Goal: Information Seeking & Learning: Learn about a topic

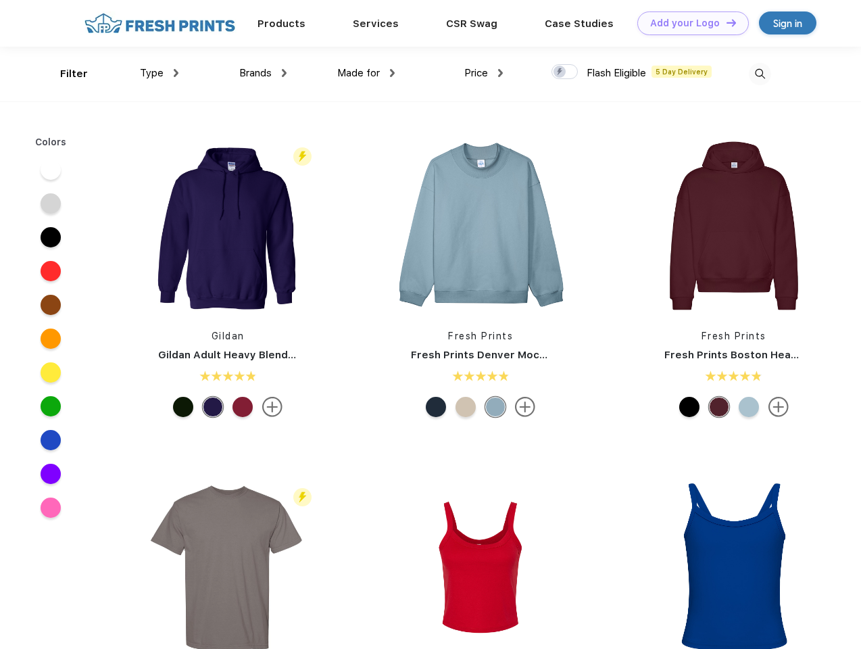
scroll to position [1, 0]
click at [688, 23] on link "Add your Logo Design Tool" at bounding box center [693, 23] width 112 height 24
click at [0, 0] on div "Design Tool" at bounding box center [0, 0] width 0 height 0
click at [725, 22] on link "Add your Logo Design Tool" at bounding box center [693, 23] width 112 height 24
click at [65, 74] on div "Filter" at bounding box center [74, 74] width 28 height 16
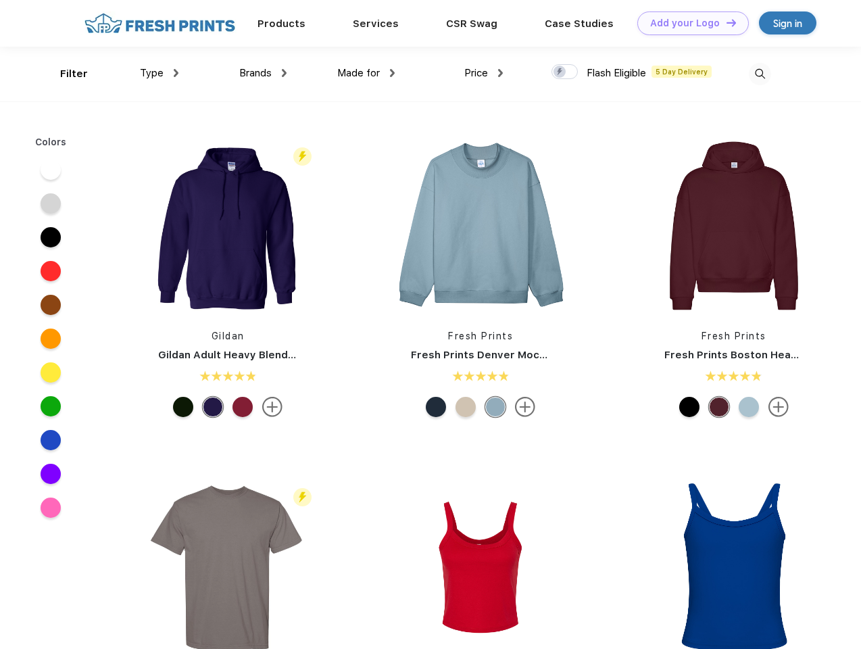
click at [160, 73] on span "Type" at bounding box center [152, 73] width 24 height 12
click at [263, 73] on span "Brands" at bounding box center [255, 73] width 32 height 12
click at [366, 73] on span "Made for" at bounding box center [358, 73] width 43 height 12
click at [484, 73] on span "Price" at bounding box center [476, 73] width 24 height 12
click at [565, 72] on div at bounding box center [565, 71] width 26 height 15
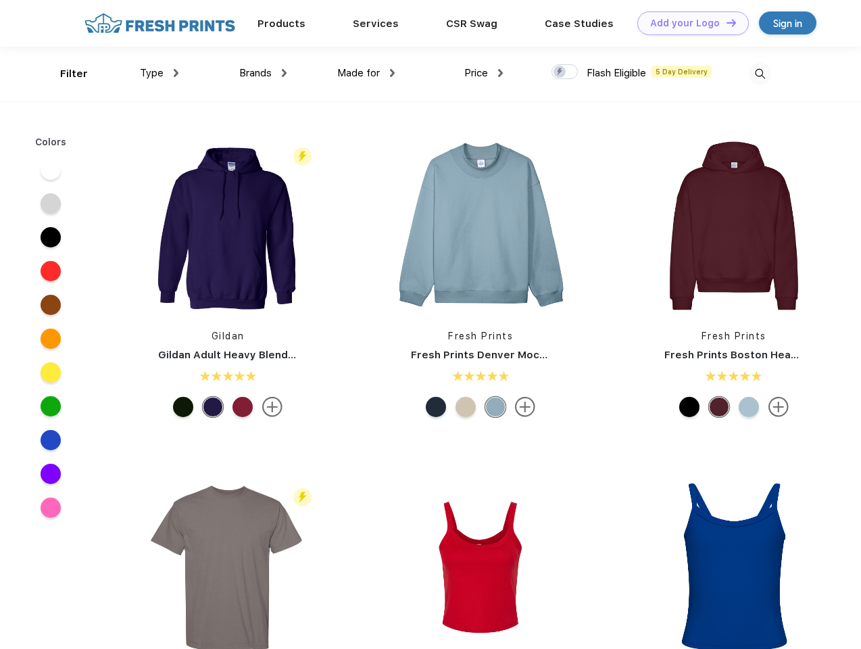
click at [560, 72] on input "checkbox" at bounding box center [556, 68] width 9 height 9
click at [760, 74] on img at bounding box center [760, 74] width 22 height 22
